Goal: Task Accomplishment & Management: Manage account settings

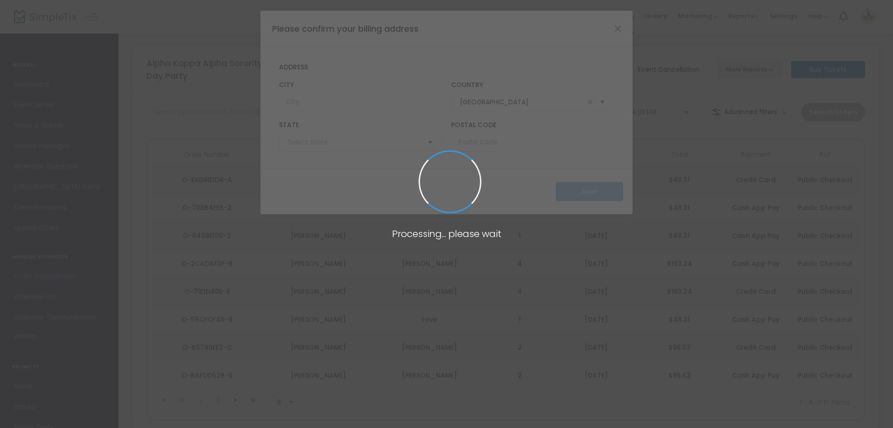
type input "[US_STATE]"
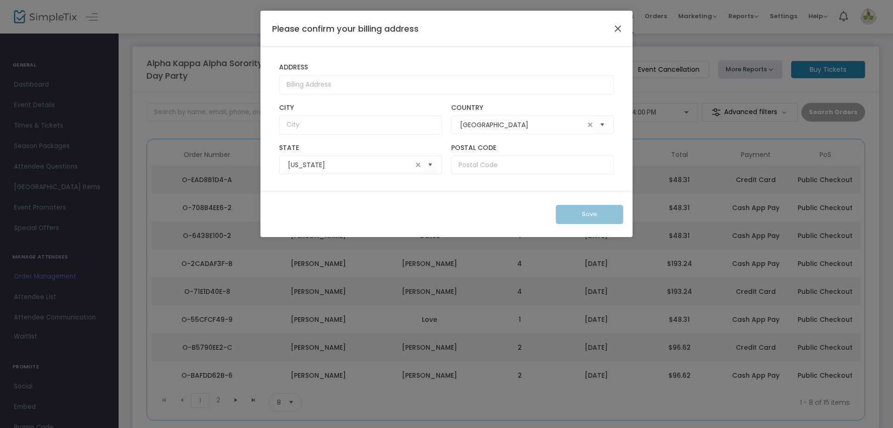
click at [618, 25] on button "Close" at bounding box center [618, 28] width 12 height 12
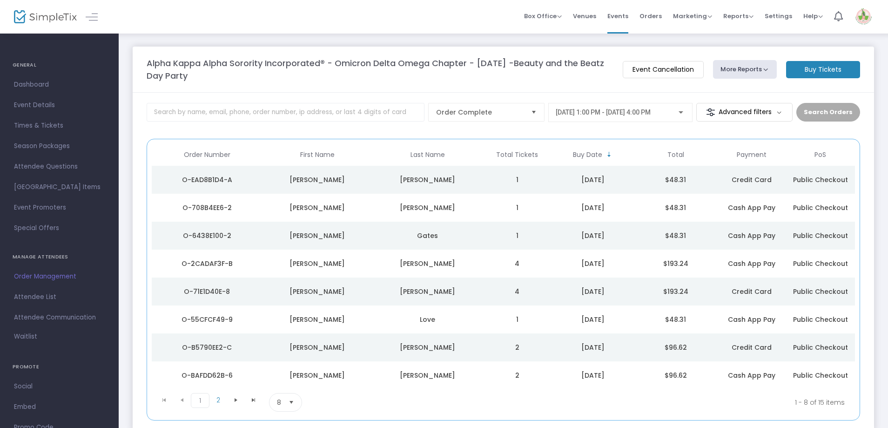
click at [54, 17] on img at bounding box center [45, 16] width 63 height 13
